Goal: Entertainment & Leisure: Consume media (video, audio)

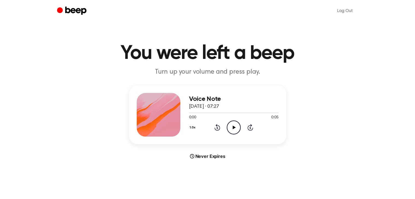
click at [237, 126] on icon "Play Audio" at bounding box center [234, 128] width 14 height 14
click at [231, 128] on icon "Play Audio" at bounding box center [234, 128] width 14 height 14
click at [232, 123] on icon "Play Audio" at bounding box center [234, 128] width 14 height 14
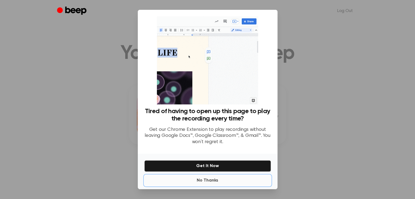
click at [212, 181] on button "No Thanks" at bounding box center [207, 180] width 127 height 11
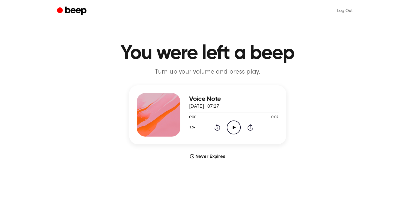
click at [232, 132] on icon "Play Audio" at bounding box center [234, 128] width 14 height 14
click at [229, 125] on icon "Play Audio" at bounding box center [234, 128] width 14 height 14
click at [230, 125] on icon "Play Audio" at bounding box center [234, 128] width 14 height 14
click at [231, 124] on icon "Play Audio" at bounding box center [234, 128] width 14 height 14
click at [232, 125] on icon "Play Audio" at bounding box center [234, 128] width 14 height 14
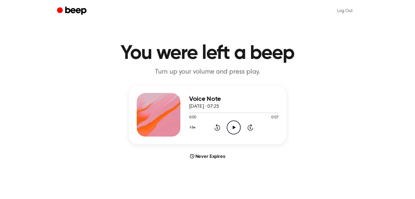
click at [232, 127] on icon "Play Audio" at bounding box center [234, 128] width 14 height 14
click at [238, 123] on icon "Play Audio" at bounding box center [234, 128] width 14 height 14
click at [235, 130] on icon "Play Audio" at bounding box center [234, 128] width 14 height 14
click at [227, 127] on icon "Play Audio" at bounding box center [234, 128] width 14 height 14
click at [233, 128] on icon at bounding box center [234, 128] width 3 height 4
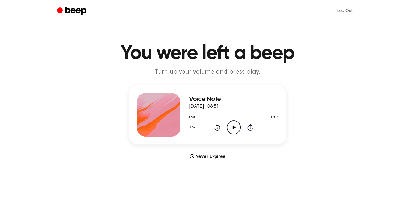
click at [230, 124] on icon "Play Audio" at bounding box center [234, 128] width 14 height 14
click at [232, 123] on icon "Play Audio" at bounding box center [234, 128] width 14 height 14
click at [234, 126] on icon "Play Audio" at bounding box center [234, 128] width 14 height 14
click at [232, 126] on icon "Play Audio" at bounding box center [234, 128] width 14 height 14
click at [237, 129] on icon "Play Audio" at bounding box center [234, 128] width 14 height 14
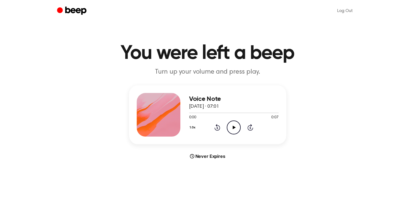
click at [237, 129] on icon "Play Audio" at bounding box center [234, 128] width 14 height 14
click at [231, 129] on icon "Play Audio" at bounding box center [234, 128] width 14 height 14
click at [234, 126] on icon "Play Audio" at bounding box center [234, 128] width 14 height 14
click at [235, 127] on icon "Play Audio" at bounding box center [234, 128] width 14 height 14
click at [237, 133] on circle at bounding box center [233, 127] width 13 height 13
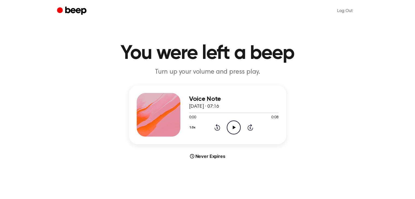
click at [231, 129] on icon "Play Audio" at bounding box center [234, 128] width 14 height 14
click at [235, 126] on icon "Play Audio" at bounding box center [234, 128] width 14 height 14
click at [239, 125] on icon "Play Audio" at bounding box center [234, 128] width 14 height 14
click at [235, 123] on icon "Play Audio" at bounding box center [234, 128] width 14 height 14
click at [231, 127] on icon "Play Audio" at bounding box center [234, 128] width 14 height 14
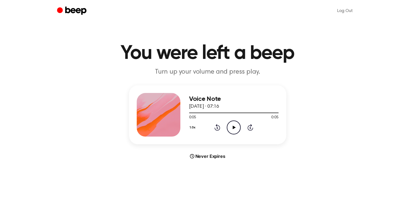
click at [240, 124] on icon "Play Audio" at bounding box center [234, 128] width 14 height 14
click at [238, 128] on icon "Play Audio" at bounding box center [234, 128] width 14 height 14
click at [233, 127] on icon at bounding box center [234, 128] width 3 height 4
click at [236, 127] on icon "Play Audio" at bounding box center [234, 128] width 14 height 14
click at [230, 128] on icon "Play Audio" at bounding box center [234, 128] width 14 height 14
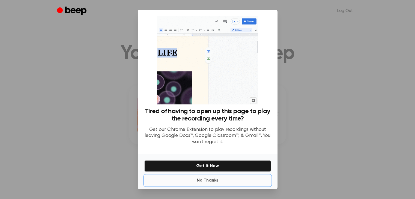
click at [211, 180] on button "No Thanks" at bounding box center [207, 180] width 127 height 11
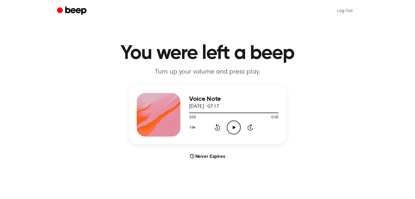
click at [230, 130] on icon "Play Audio" at bounding box center [234, 128] width 14 height 14
click at [229, 128] on icon "Play Audio" at bounding box center [234, 128] width 14 height 14
click at [232, 131] on icon "Play Audio" at bounding box center [234, 128] width 14 height 14
click at [234, 134] on circle at bounding box center [233, 127] width 13 height 13
click at [230, 129] on icon "Play Audio" at bounding box center [234, 128] width 14 height 14
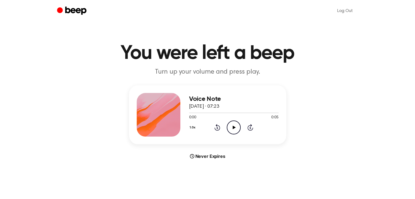
click at [234, 128] on icon "Play Audio" at bounding box center [234, 128] width 14 height 14
click at [236, 128] on icon "Play Audio" at bounding box center [234, 128] width 14 height 14
click at [233, 125] on icon "Play Audio" at bounding box center [234, 128] width 14 height 14
click at [237, 127] on icon "Play Audio" at bounding box center [234, 128] width 14 height 14
click at [238, 126] on icon "Play Audio" at bounding box center [234, 128] width 14 height 14
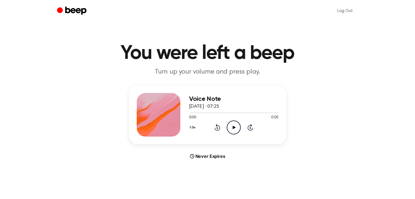
click at [226, 128] on div "1.0x Rewind 5 seconds Play Audio Skip 5 seconds" at bounding box center [233, 128] width 89 height 14
click at [228, 126] on icon "Play Audio" at bounding box center [234, 128] width 14 height 14
click at [237, 130] on icon "Play Audio" at bounding box center [234, 128] width 14 height 14
click at [234, 130] on icon "Play Audio" at bounding box center [234, 128] width 14 height 14
click at [231, 124] on icon "Play Audio" at bounding box center [234, 128] width 14 height 14
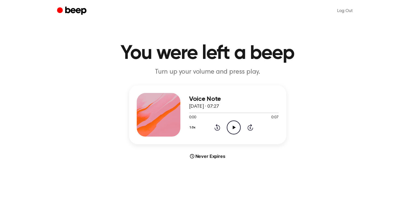
click at [231, 127] on icon "Play Audio" at bounding box center [234, 128] width 14 height 14
click at [238, 128] on icon "Play Audio" at bounding box center [234, 128] width 14 height 14
click at [233, 127] on icon at bounding box center [234, 128] width 3 height 4
click at [235, 125] on icon "Play Audio" at bounding box center [234, 128] width 14 height 14
